Goal: Information Seeking & Learning: Check status

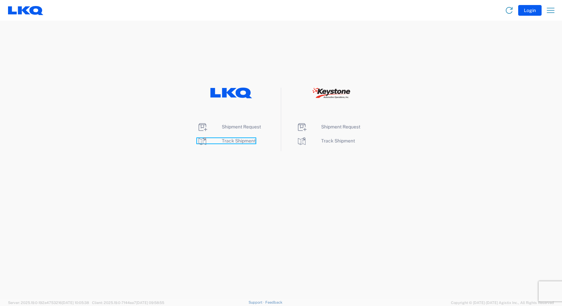
click at [232, 143] on span "Track Shipment" at bounding box center [239, 140] width 34 height 5
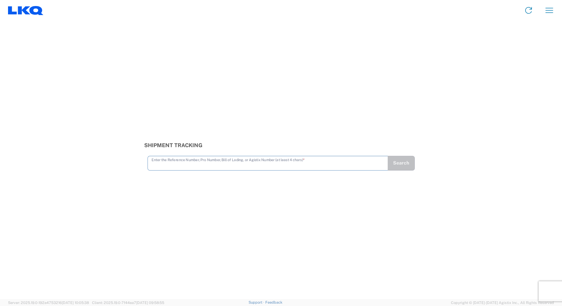
click at [214, 164] on input "text" at bounding box center [268, 163] width 233 height 12
type input "56508439"
click at [400, 168] on button "Search" at bounding box center [400, 163] width 27 height 15
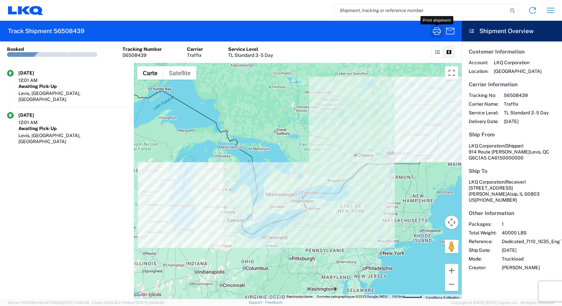
click at [436, 34] on icon "button" at bounding box center [437, 30] width 8 height 7
